Goal: Navigation & Orientation: Find specific page/section

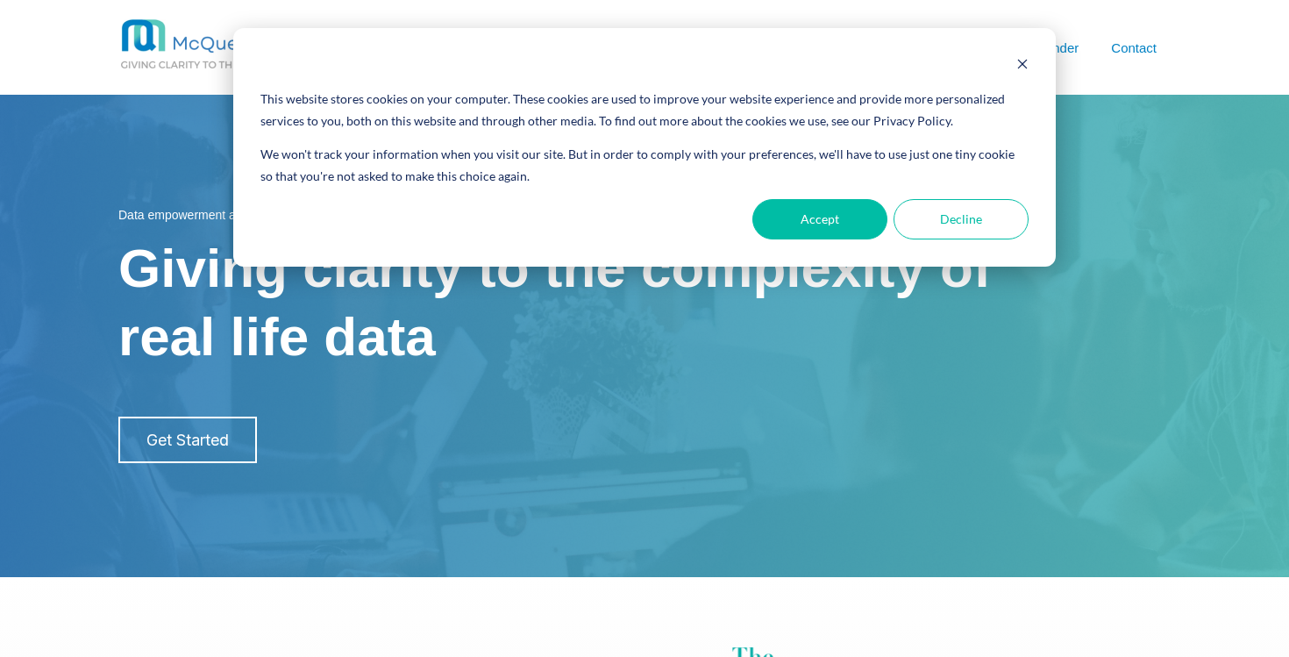
click at [1013, 68] on div "Cookie banner" at bounding box center [644, 66] width 768 height 22
click at [1026, 67] on icon "Dismiss cookie banner" at bounding box center [1022, 64] width 12 height 12
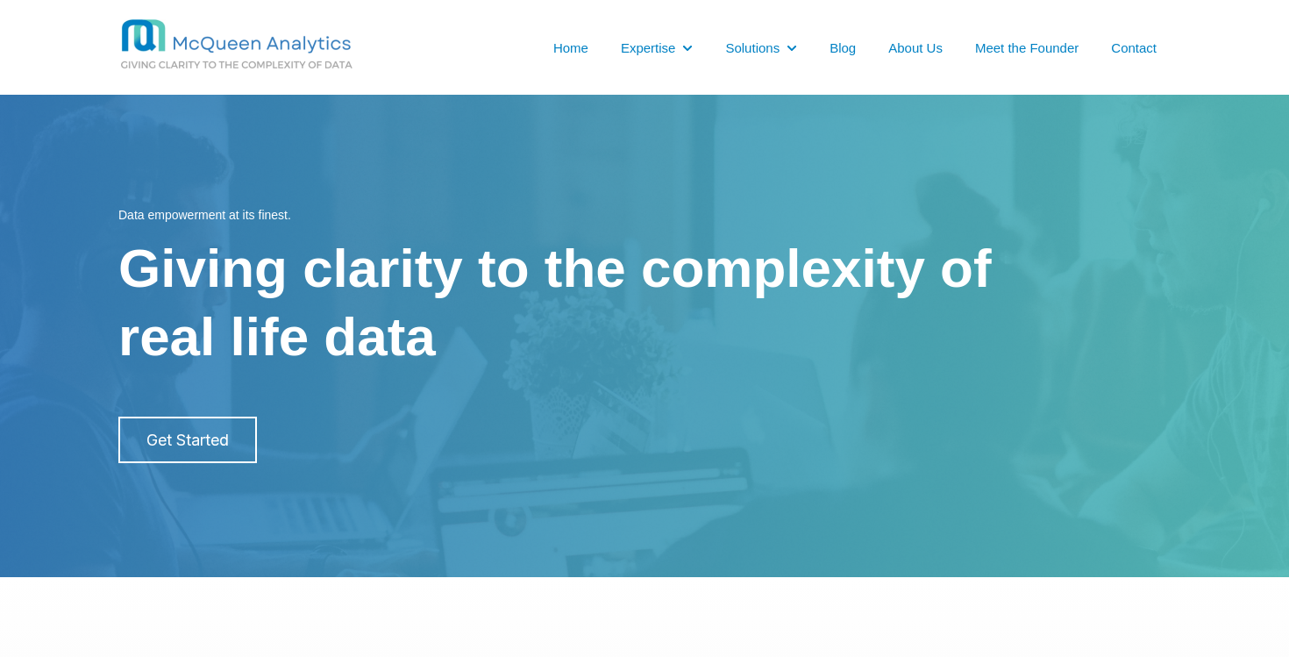
click at [912, 55] on link "About Us" at bounding box center [915, 48] width 54 height 18
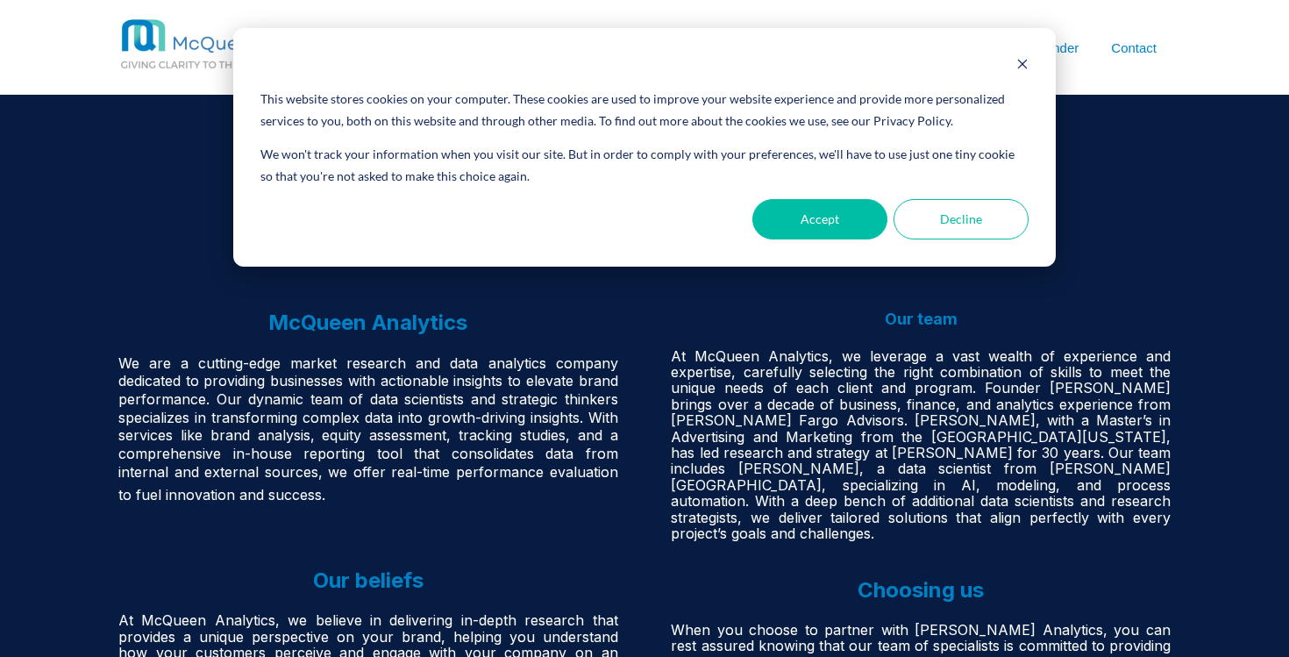
scroll to position [5, 0]
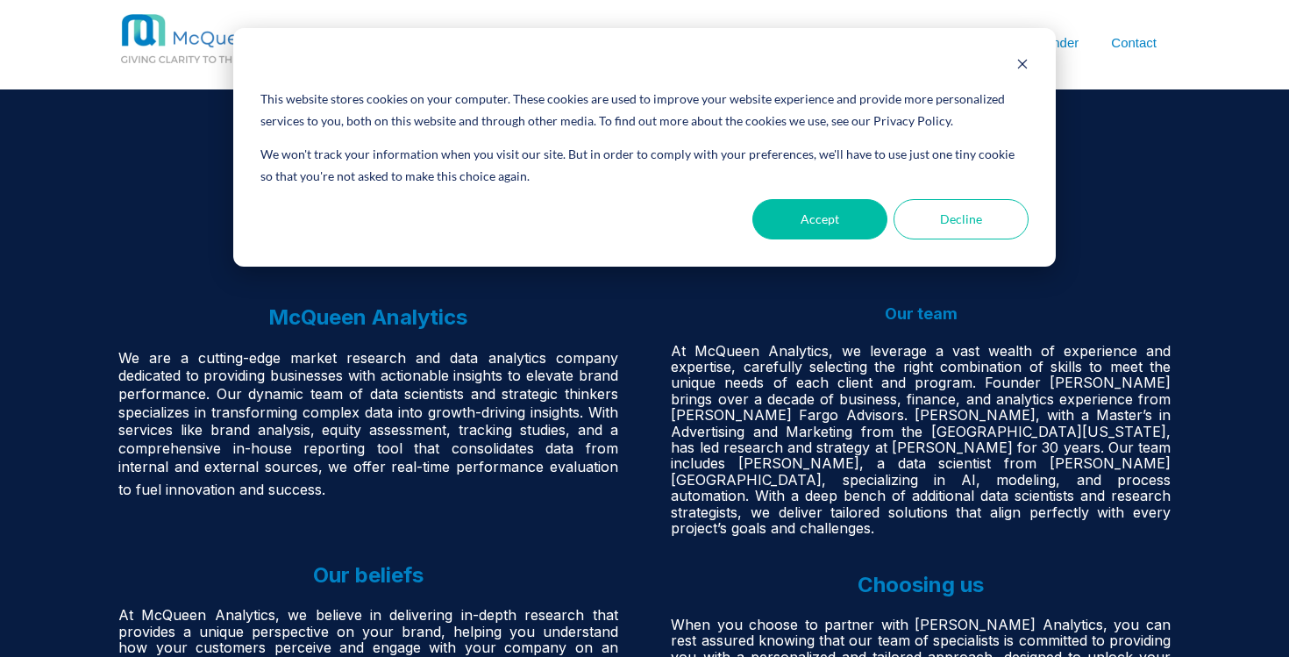
click at [916, 316] on span "Our team" at bounding box center [920, 313] width 73 height 18
click at [1020, 58] on icon "Dismiss cookie banner" at bounding box center [1022, 64] width 12 height 12
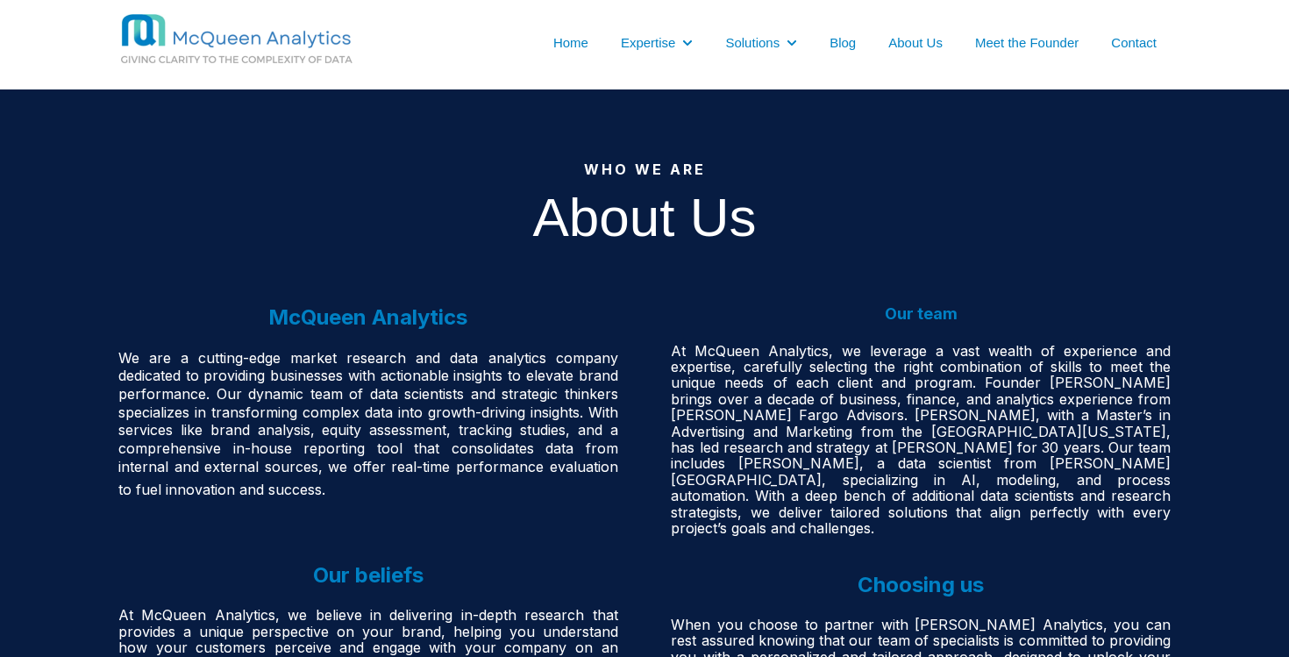
click at [1033, 50] on link "Meet the Founder" at bounding box center [1026, 42] width 103 height 18
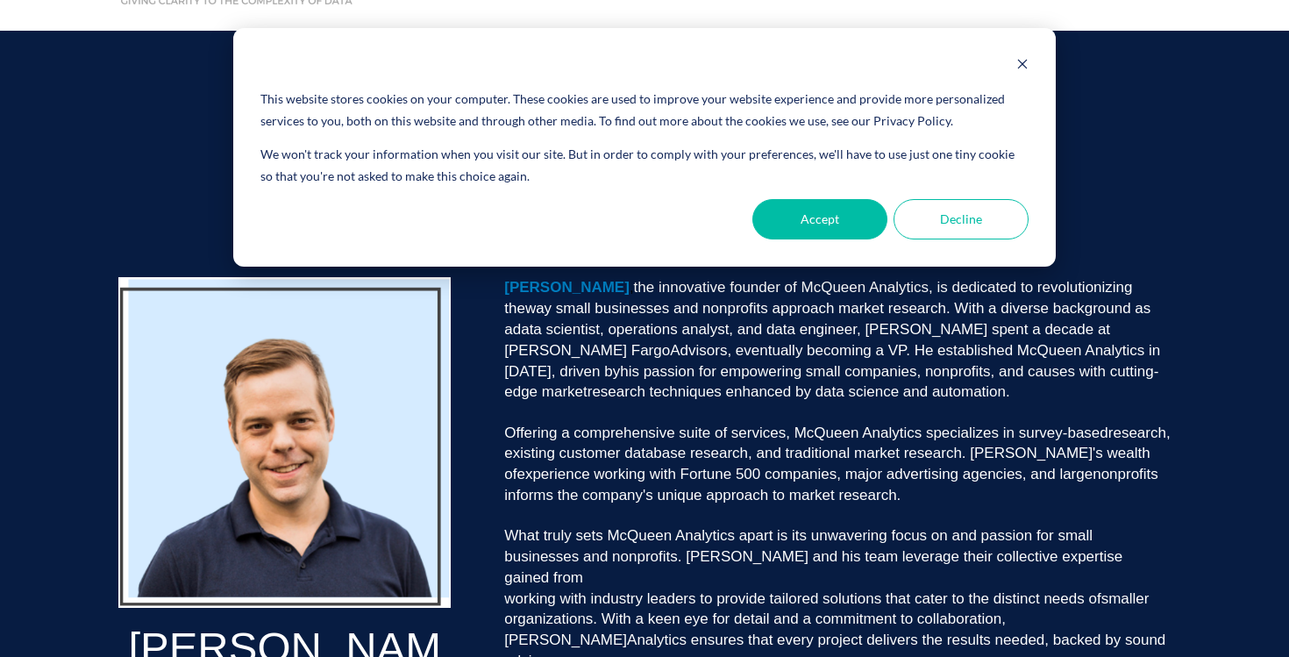
scroll to position [63, 0]
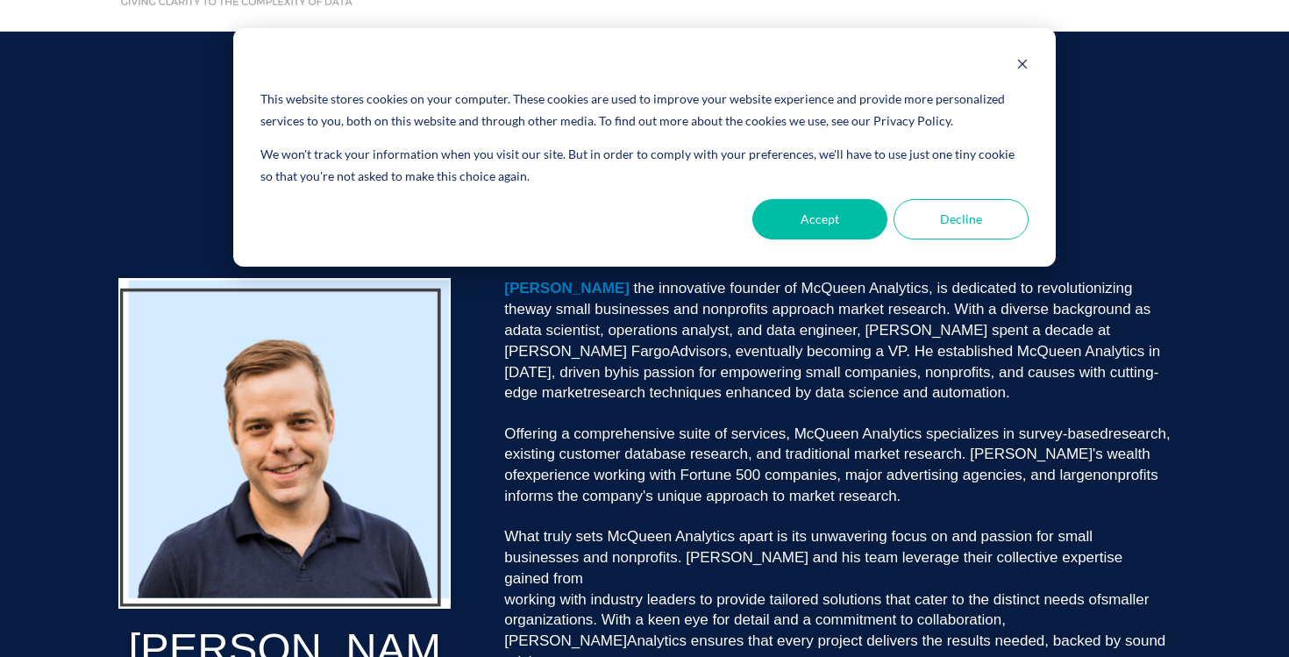
click at [1014, 73] on div "Cookie banner" at bounding box center [644, 66] width 768 height 22
click at [1022, 66] on icon "Dismiss cookie banner" at bounding box center [1022, 64] width 12 height 12
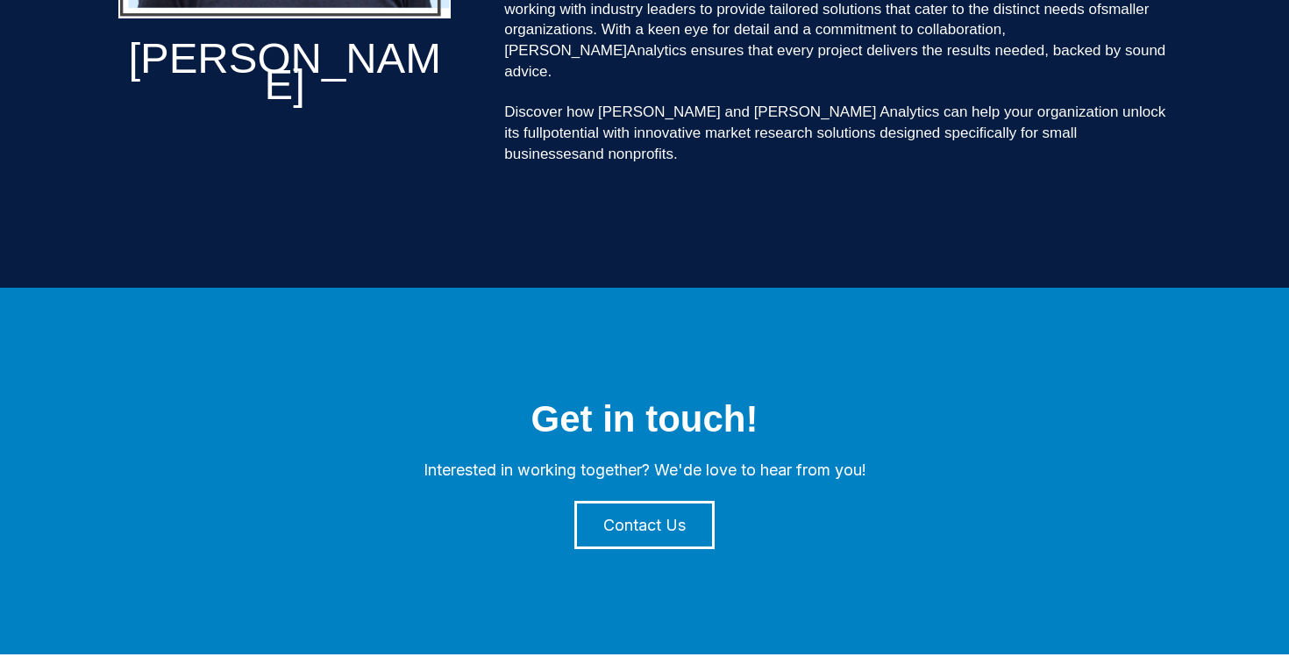
scroll to position [729, 0]
